Goal: Information Seeking & Learning: Find specific fact

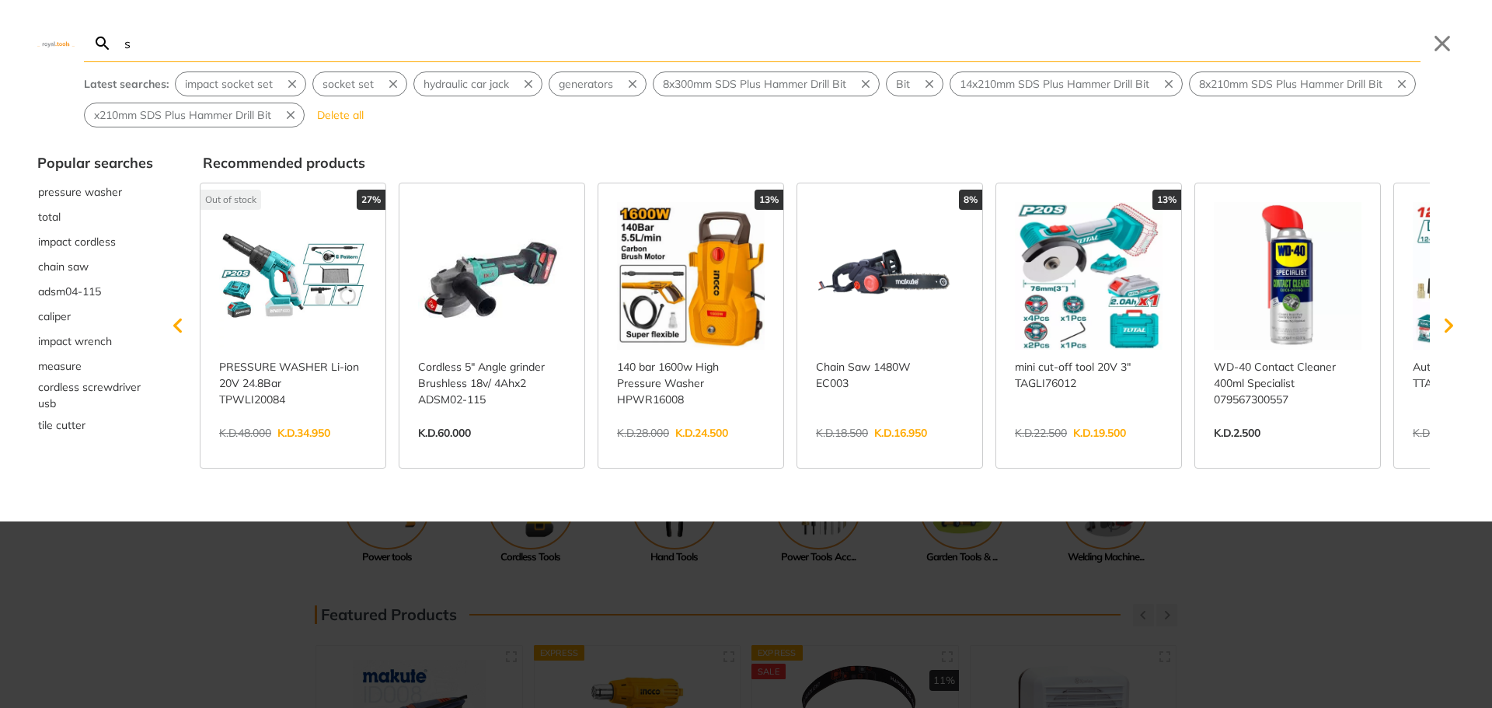
type input "s"
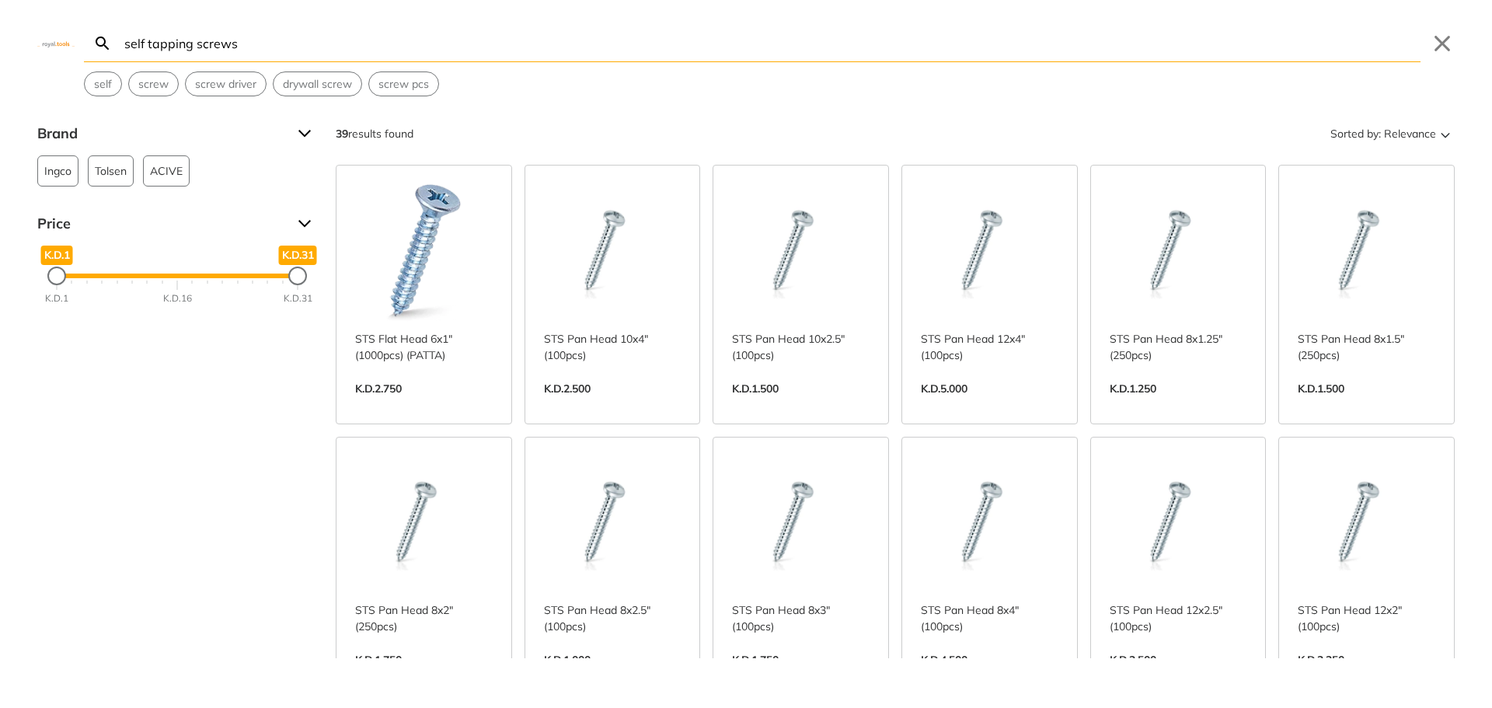
drag, startPoint x: 179, startPoint y: 41, endPoint x: 117, endPoint y: 43, distance: 61.4
click at [117, 43] on form "self tapping screws Search Submit" at bounding box center [752, 43] width 1337 height 37
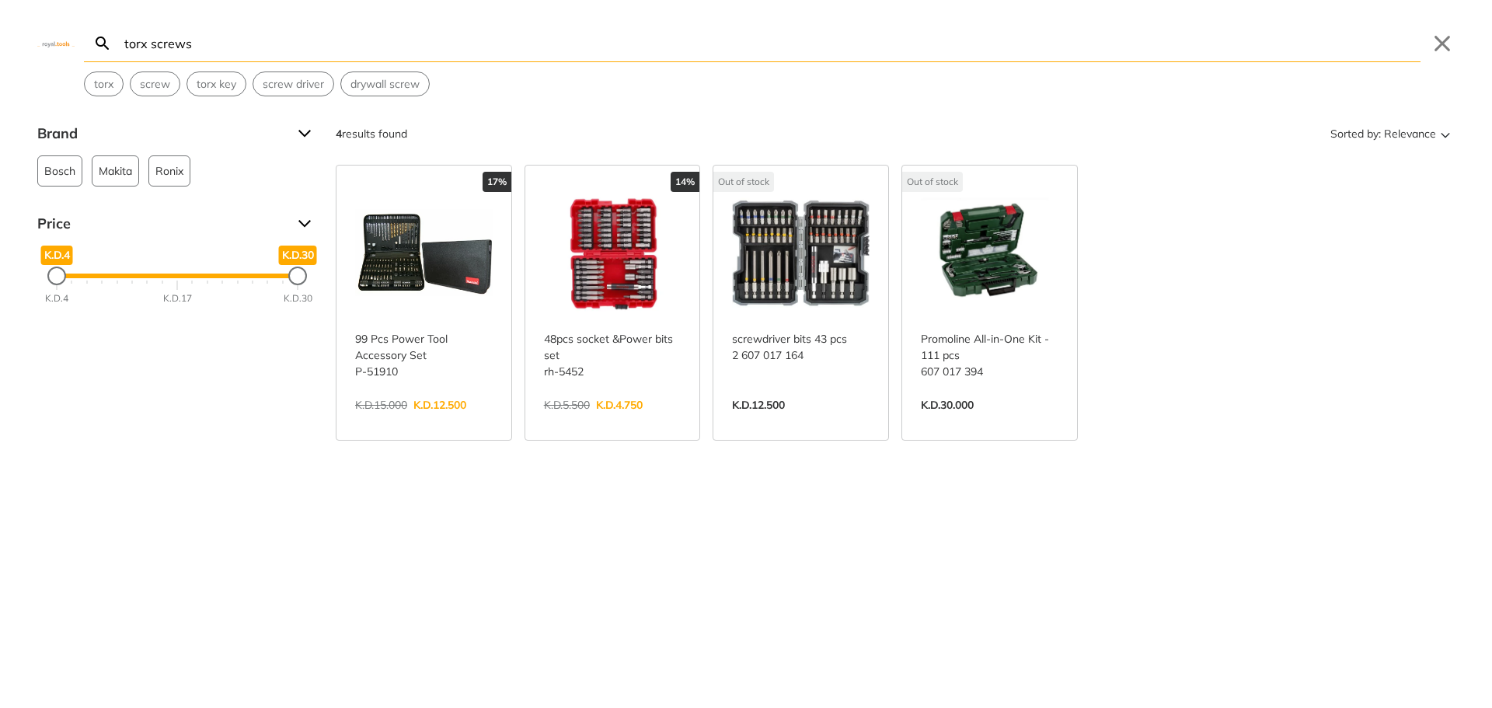
click at [103, 42] on icon "Search" at bounding box center [102, 43] width 19 height 19
drag, startPoint x: 197, startPoint y: 43, endPoint x: 149, endPoint y: 40, distance: 48.2
click at [149, 40] on input "torx screws" at bounding box center [770, 43] width 1299 height 37
type input "torx"
